Goal: Information Seeking & Learning: Learn about a topic

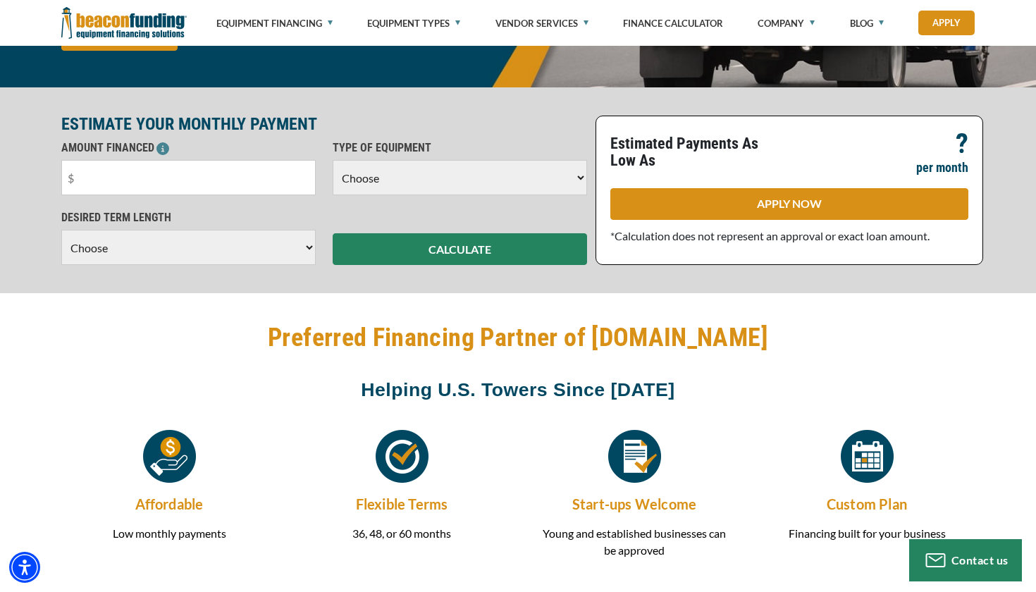
scroll to position [267, 0]
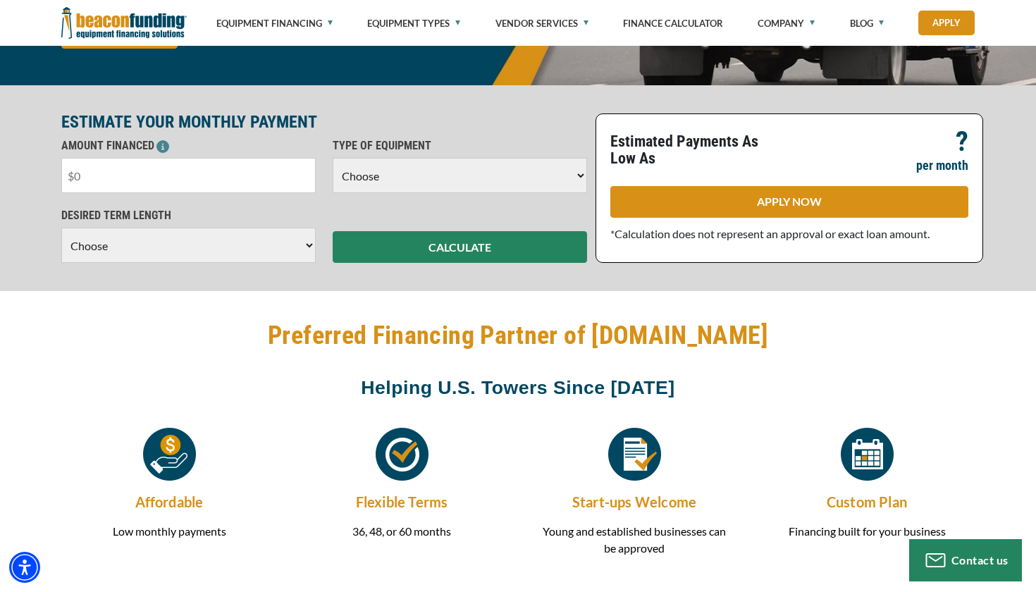
click at [253, 177] on input "text" at bounding box center [188, 175] width 254 height 35
type input "$60,000"
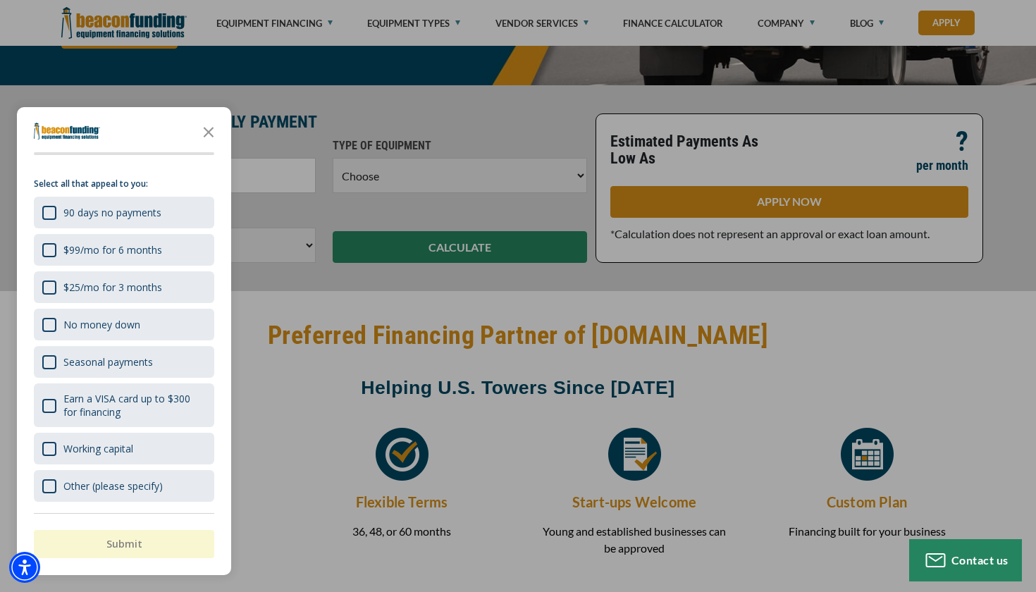
scroll to position [22, 0]
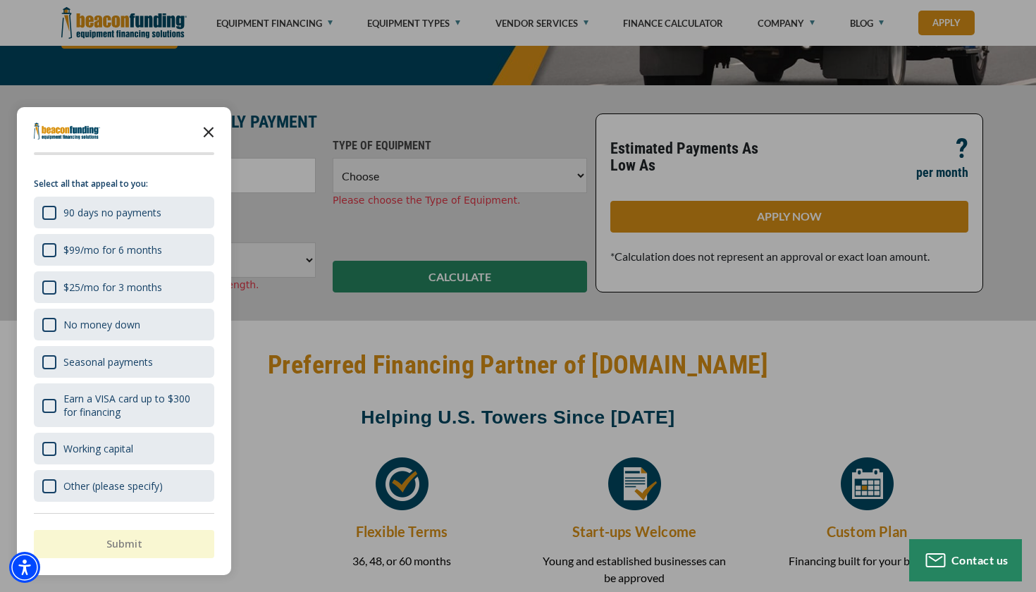
click at [209, 136] on icon "Close the survey" at bounding box center [209, 131] width 28 height 28
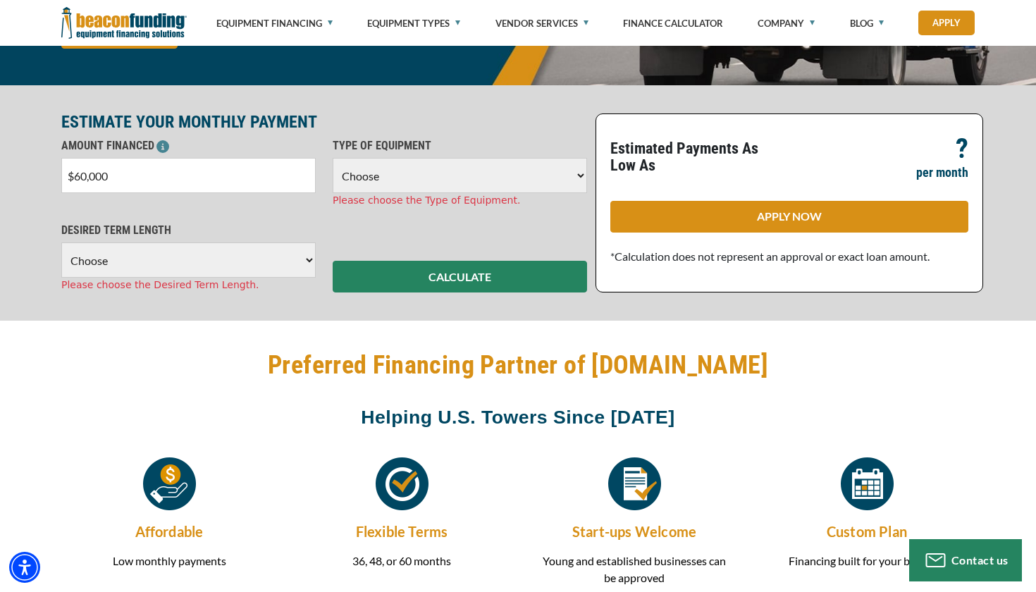
select select "5"
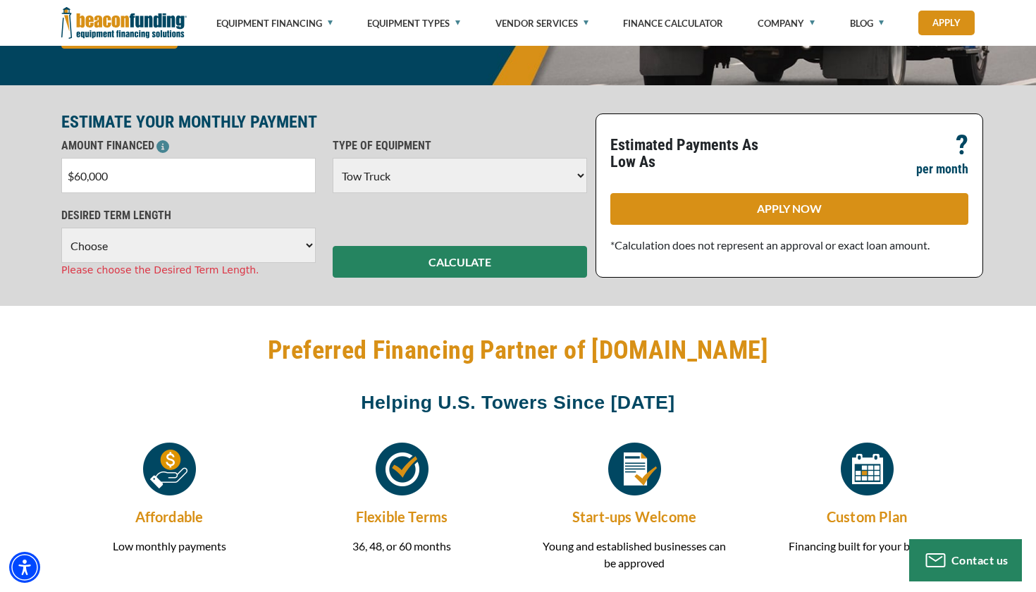
select select "60"
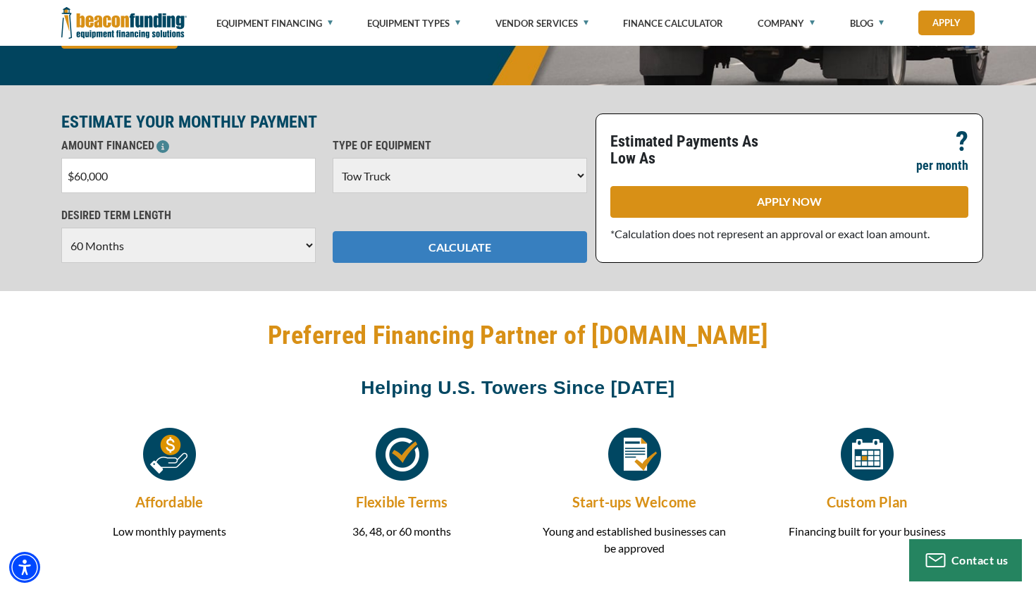
click at [396, 248] on button "CALCULATE" at bounding box center [460, 247] width 254 height 32
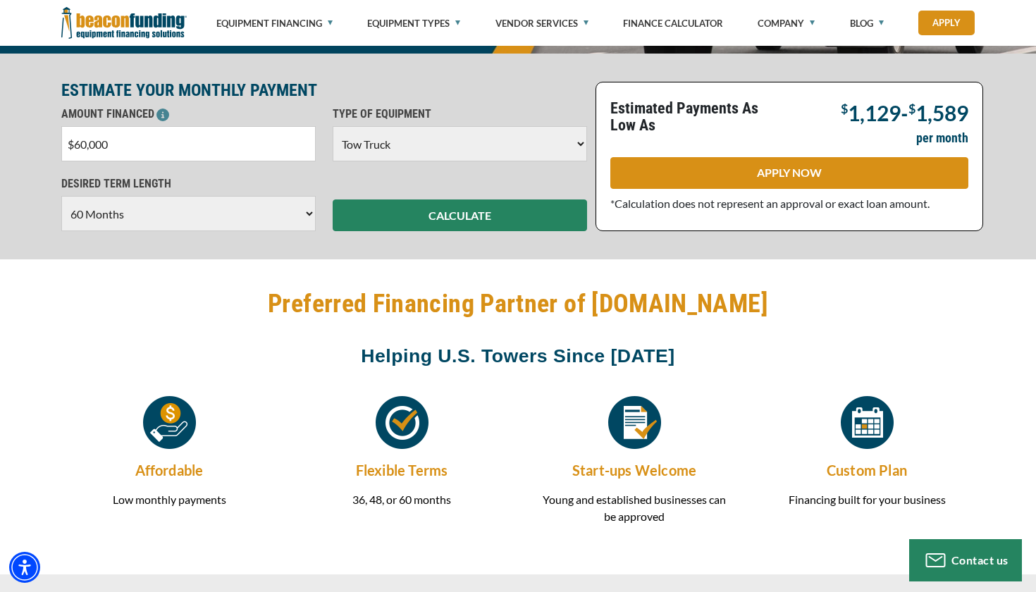
scroll to position [297, 0]
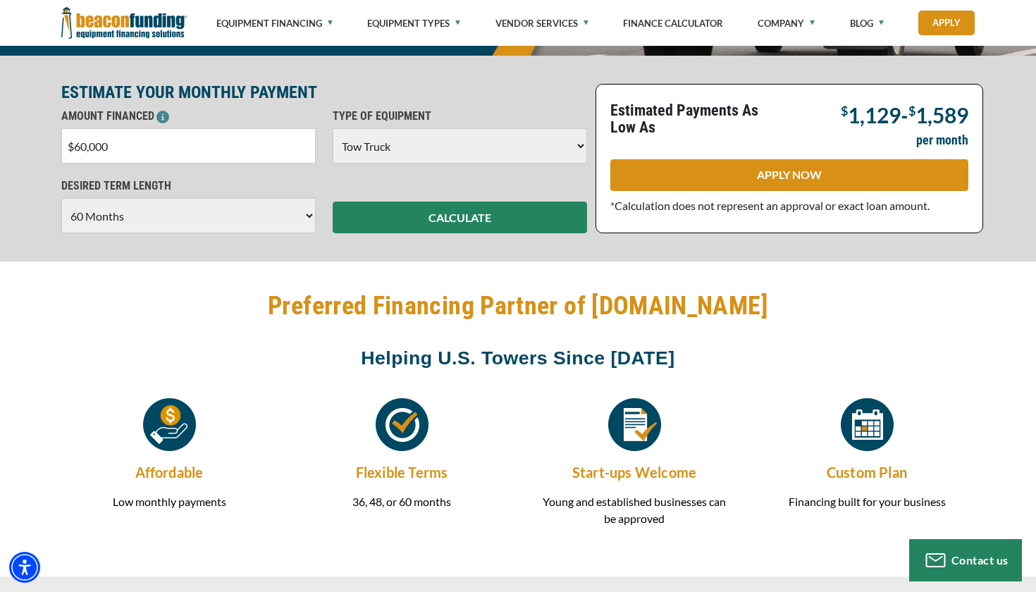
click at [84, 140] on input "$60,000" at bounding box center [188, 145] width 254 height 35
type input "$20,000"
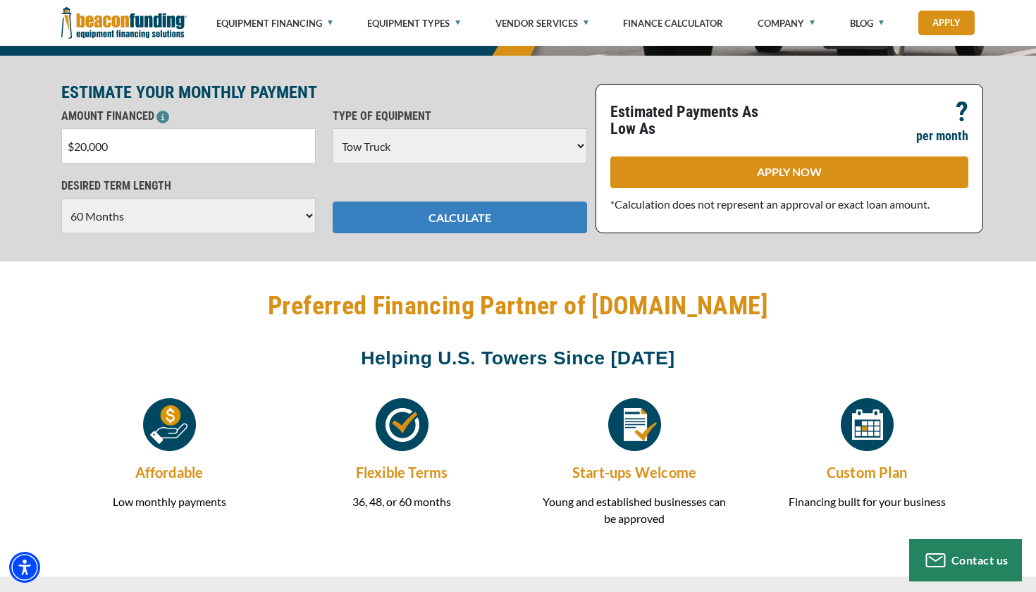
click at [374, 215] on button "CALCULATE" at bounding box center [460, 218] width 254 height 32
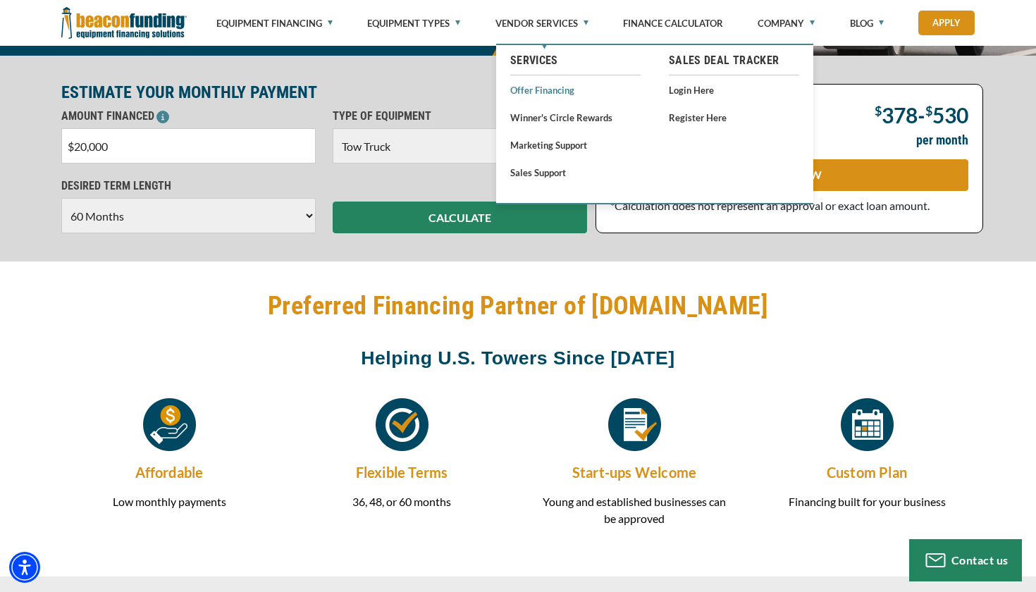
click at [535, 93] on link "Offer Financing" at bounding box center [575, 90] width 130 height 18
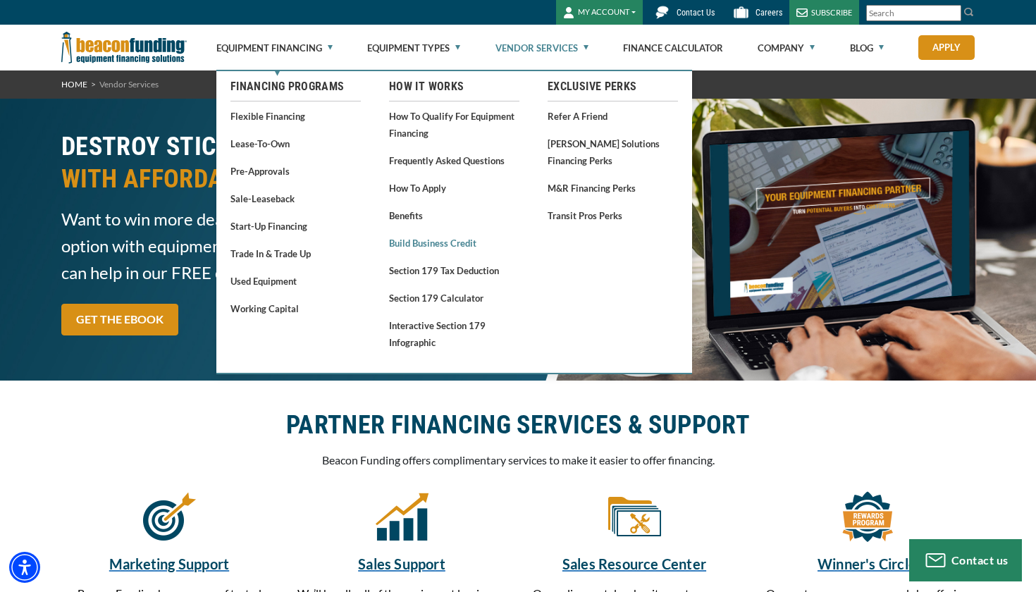
click at [407, 242] on link "Build Business Credit" at bounding box center [454, 243] width 130 height 18
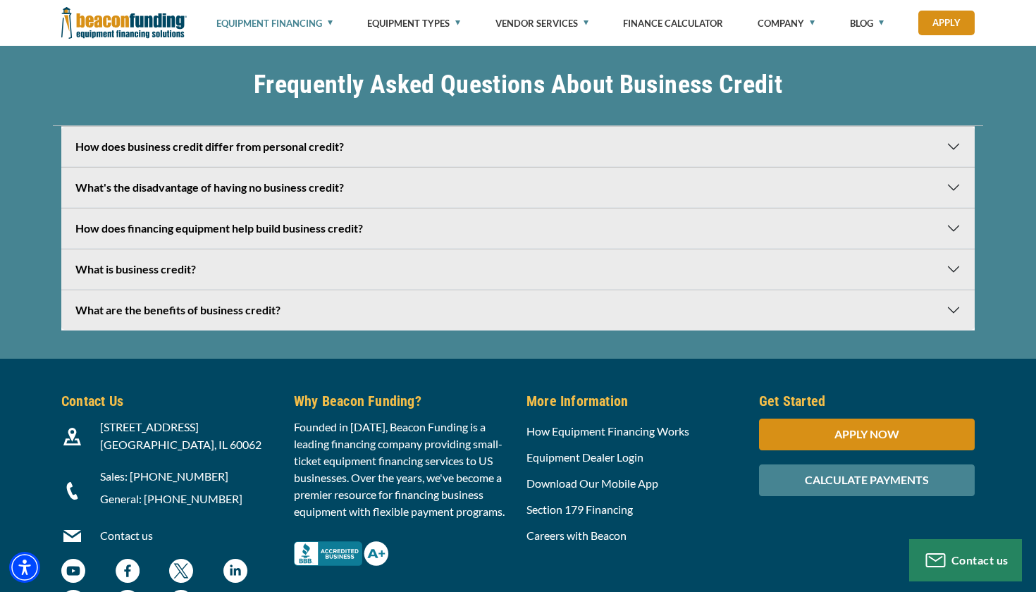
scroll to position [3213, 0]
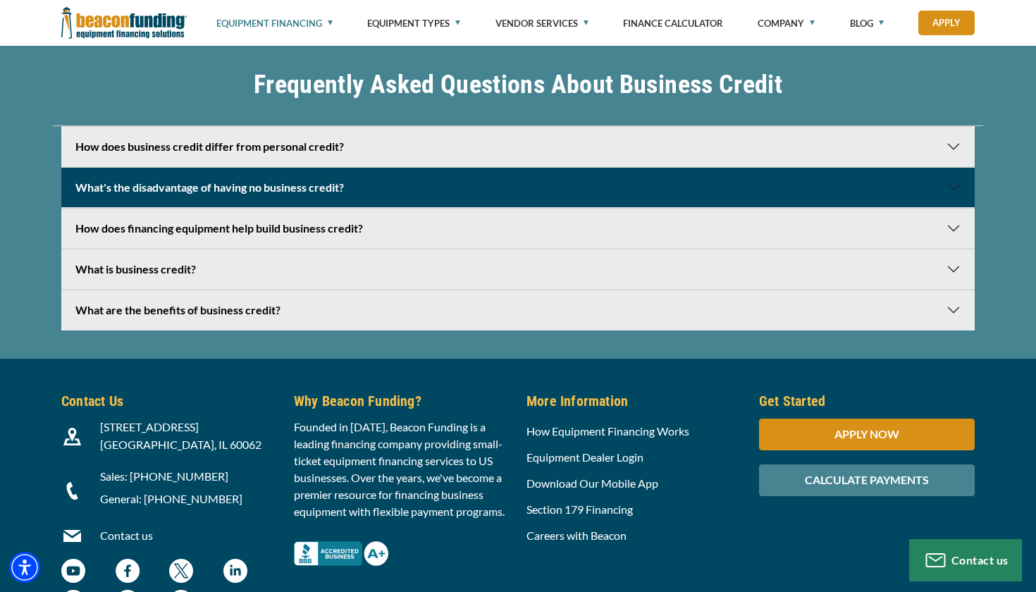
click at [775, 189] on button "What's the disadvantage of having no business credit?" at bounding box center [517, 187] width 913 height 39
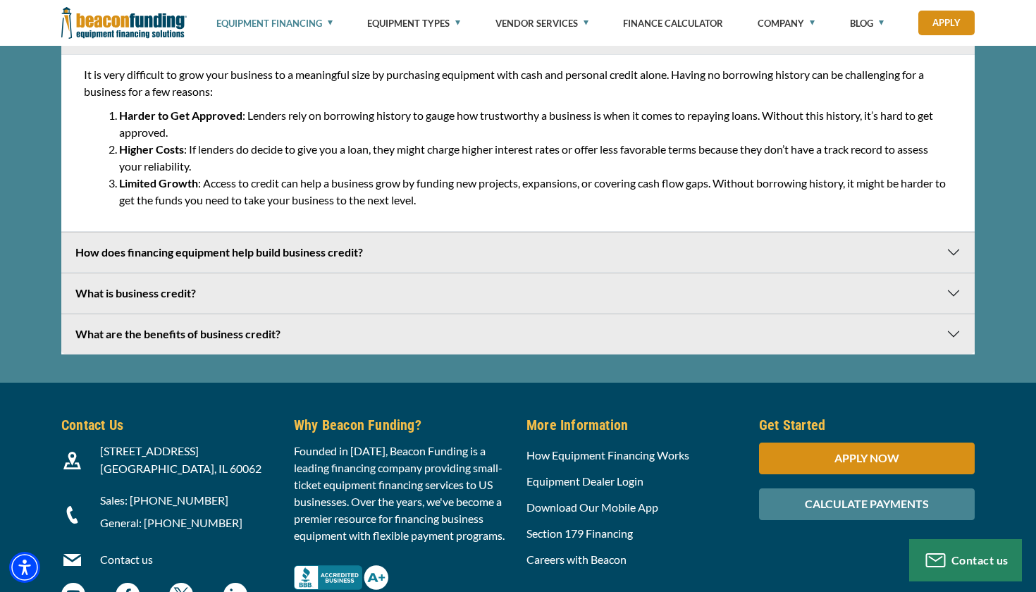
scroll to position [3368, 0]
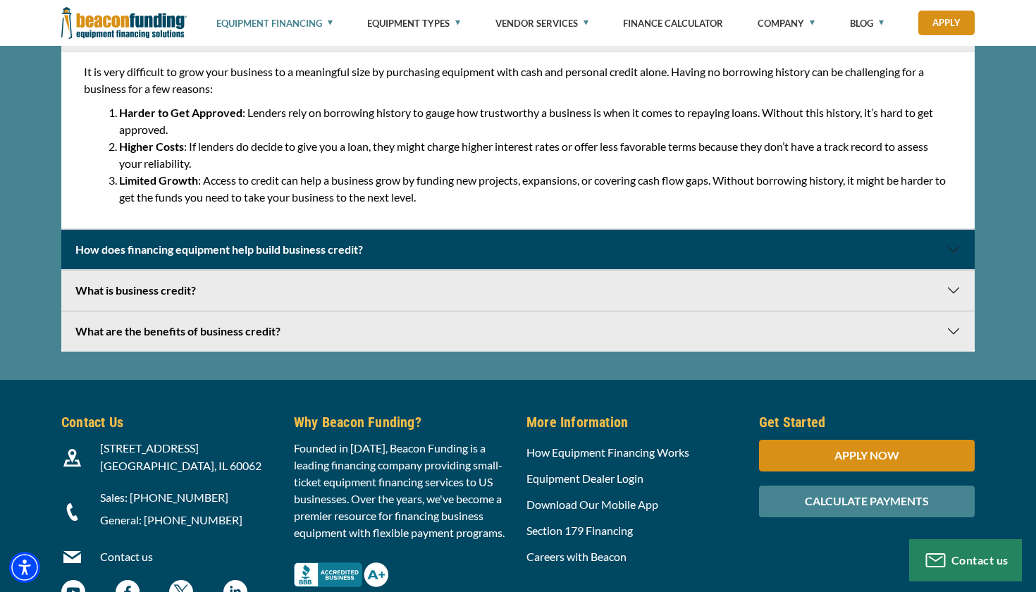
click at [654, 247] on button "How does financing equipment help build business credit?" at bounding box center [517, 249] width 913 height 39
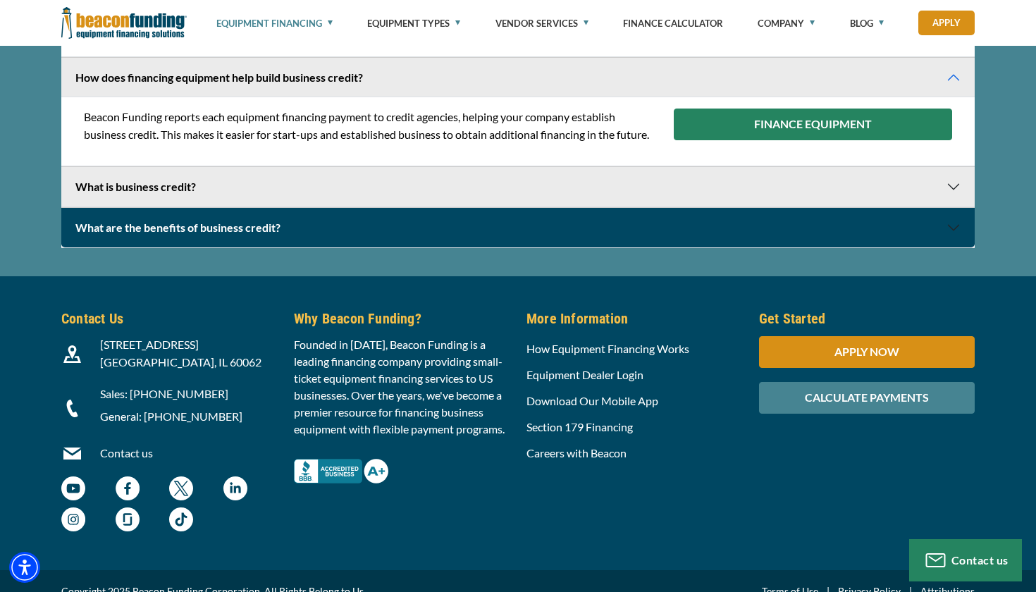
scroll to position [3540, 0]
click at [630, 245] on button "What are the benefits of business credit?" at bounding box center [517, 227] width 913 height 39
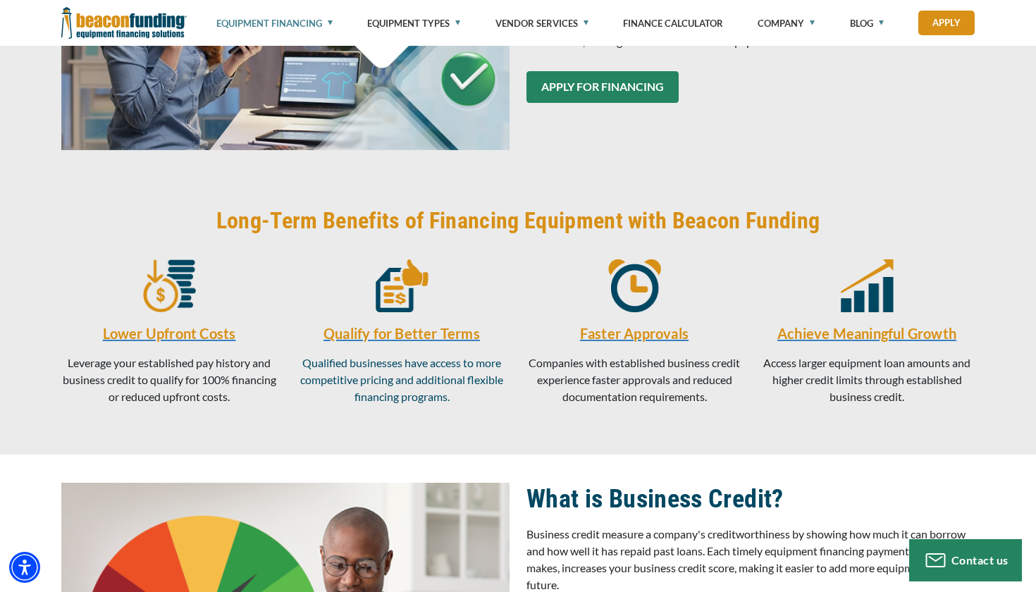
scroll to position [491, 0]
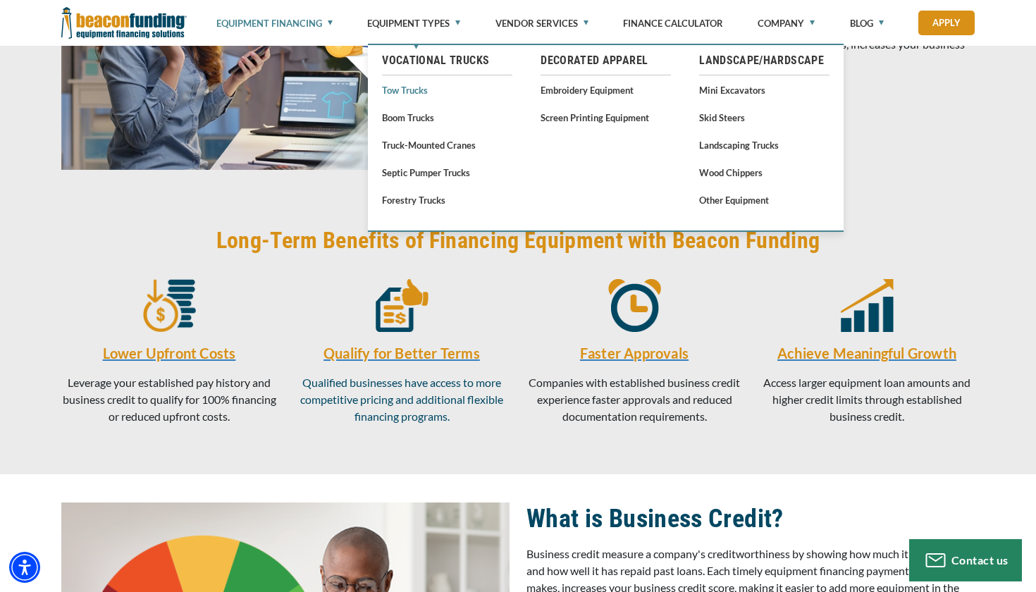
click at [415, 88] on link "Tow Trucks" at bounding box center [447, 90] width 130 height 18
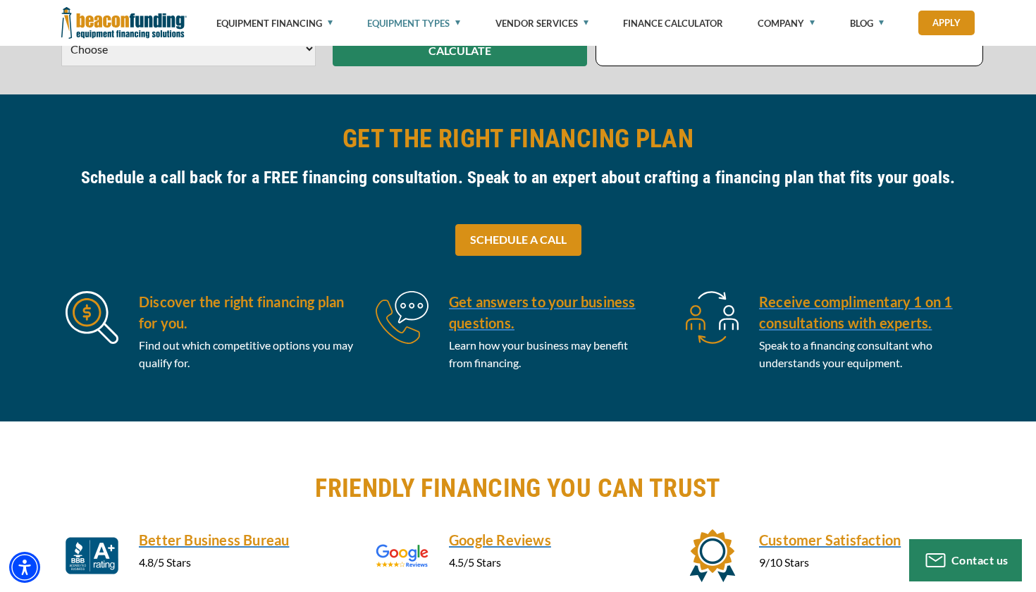
scroll to position [585, 0]
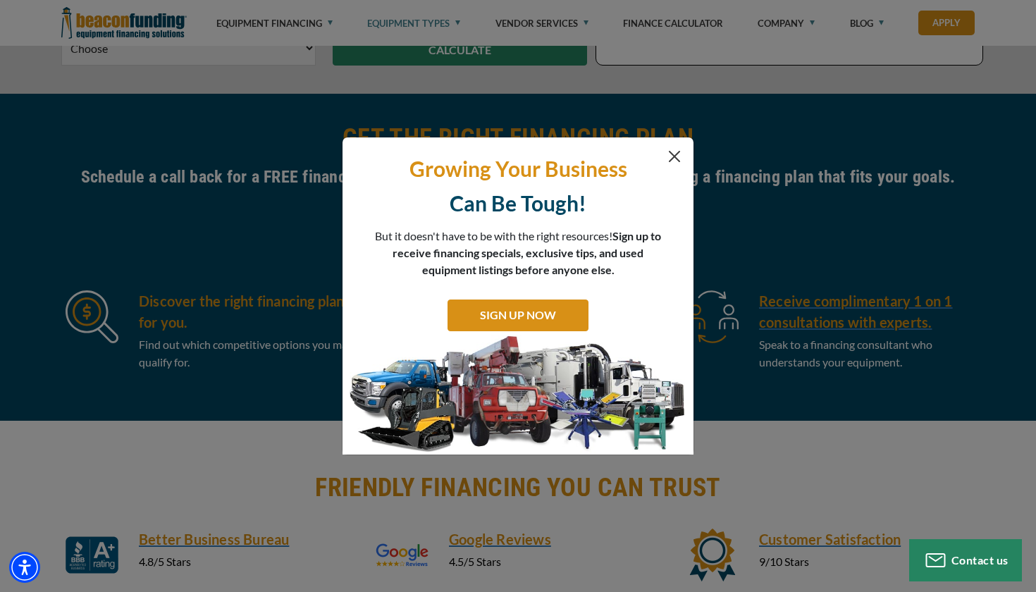
click at [675, 159] on button "Close" at bounding box center [674, 156] width 17 height 17
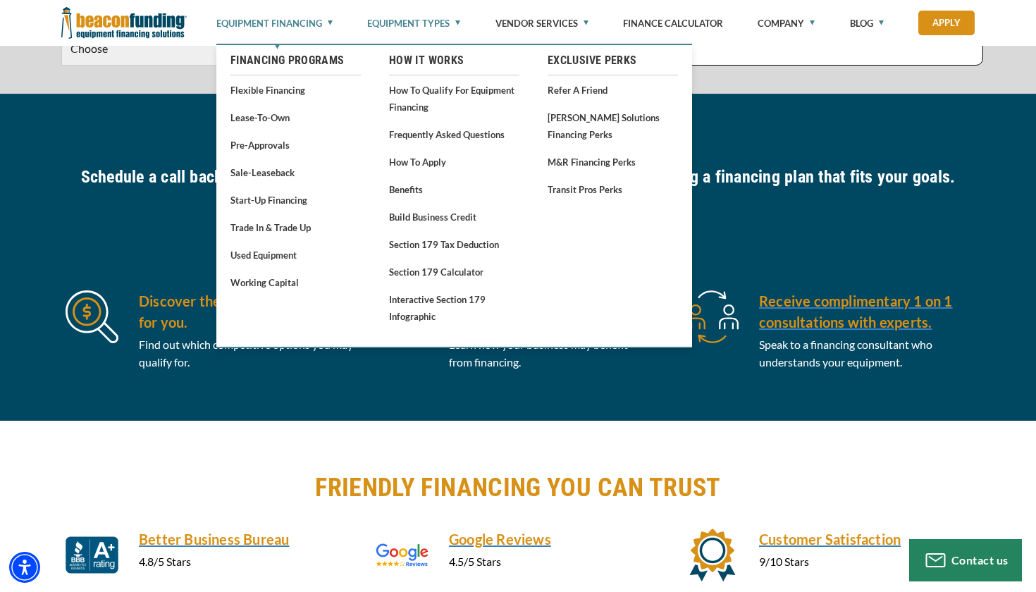
click at [312, 24] on link "Equipment Financing" at bounding box center [274, 23] width 116 height 47
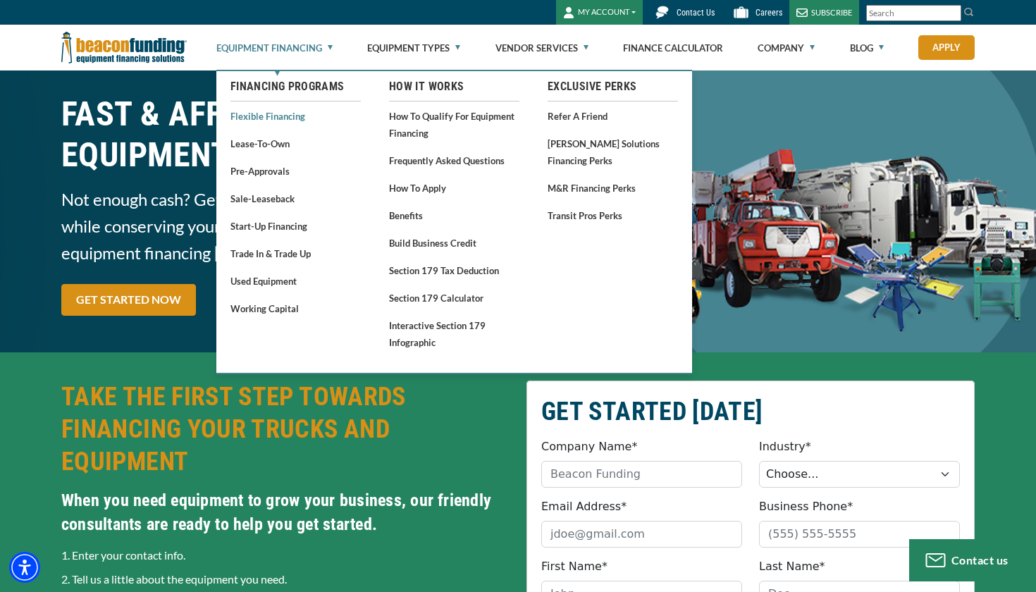
click at [298, 116] on link "Flexible Financing" at bounding box center [295, 116] width 130 height 18
